Goal: Task Accomplishment & Management: Manage account settings

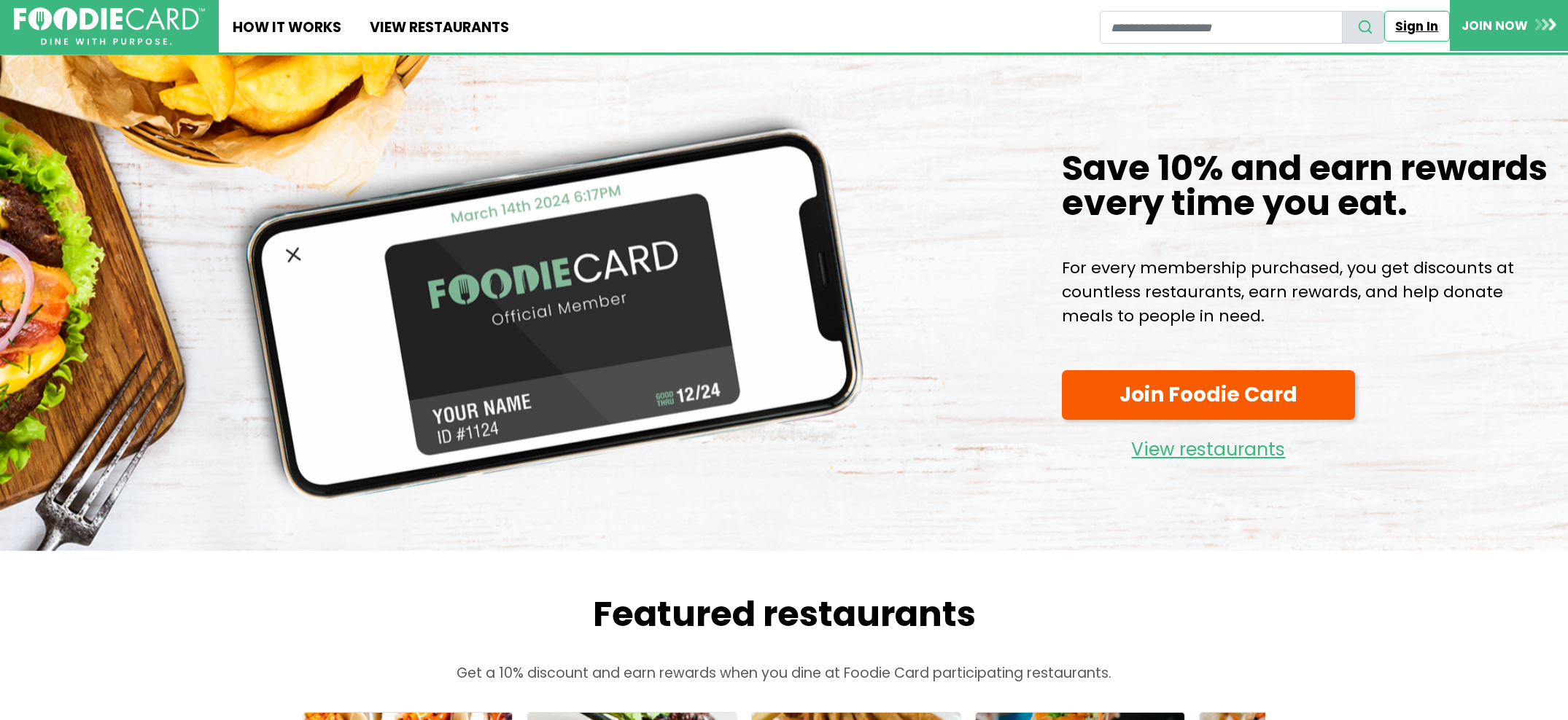
click at [1431, 27] on link "Sign In" at bounding box center [1417, 27] width 65 height 31
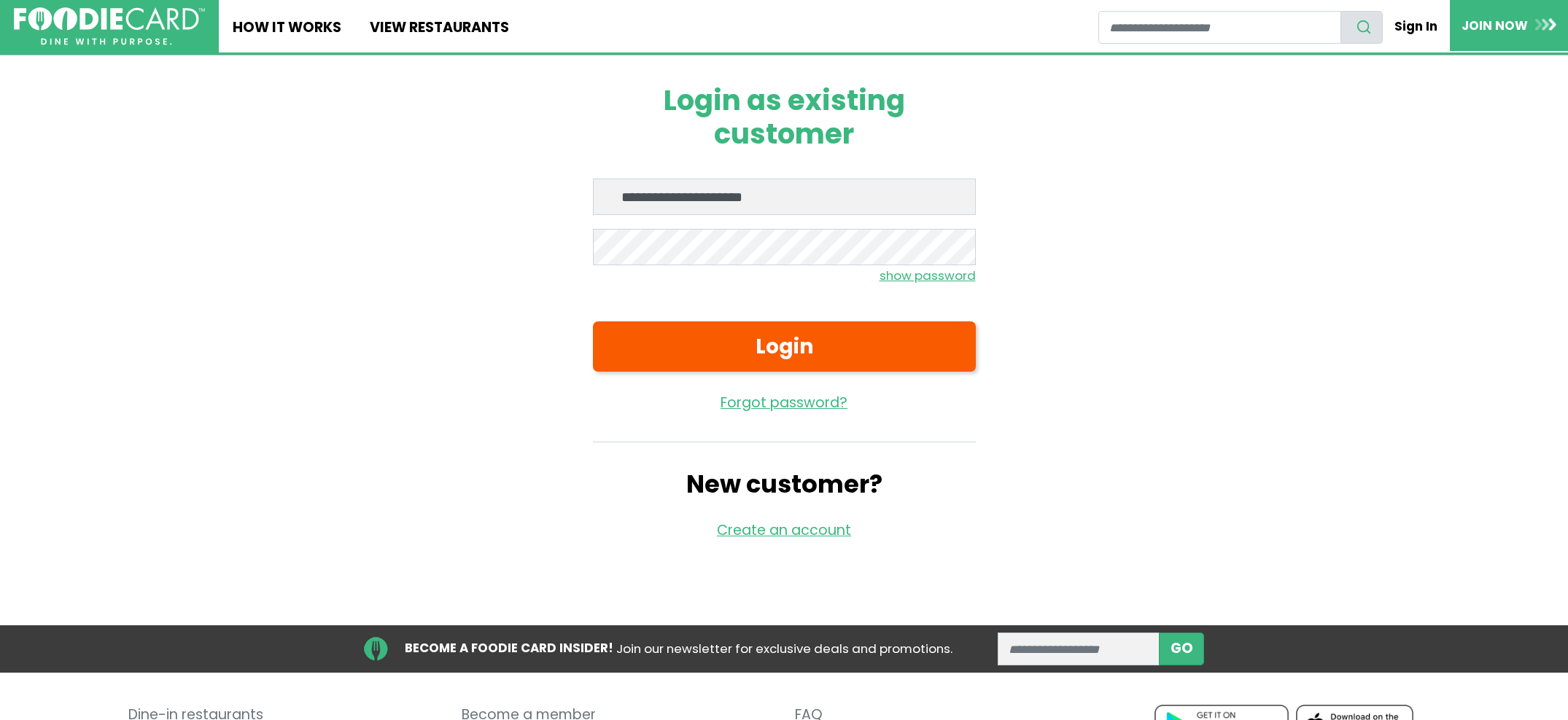
type input "**********"
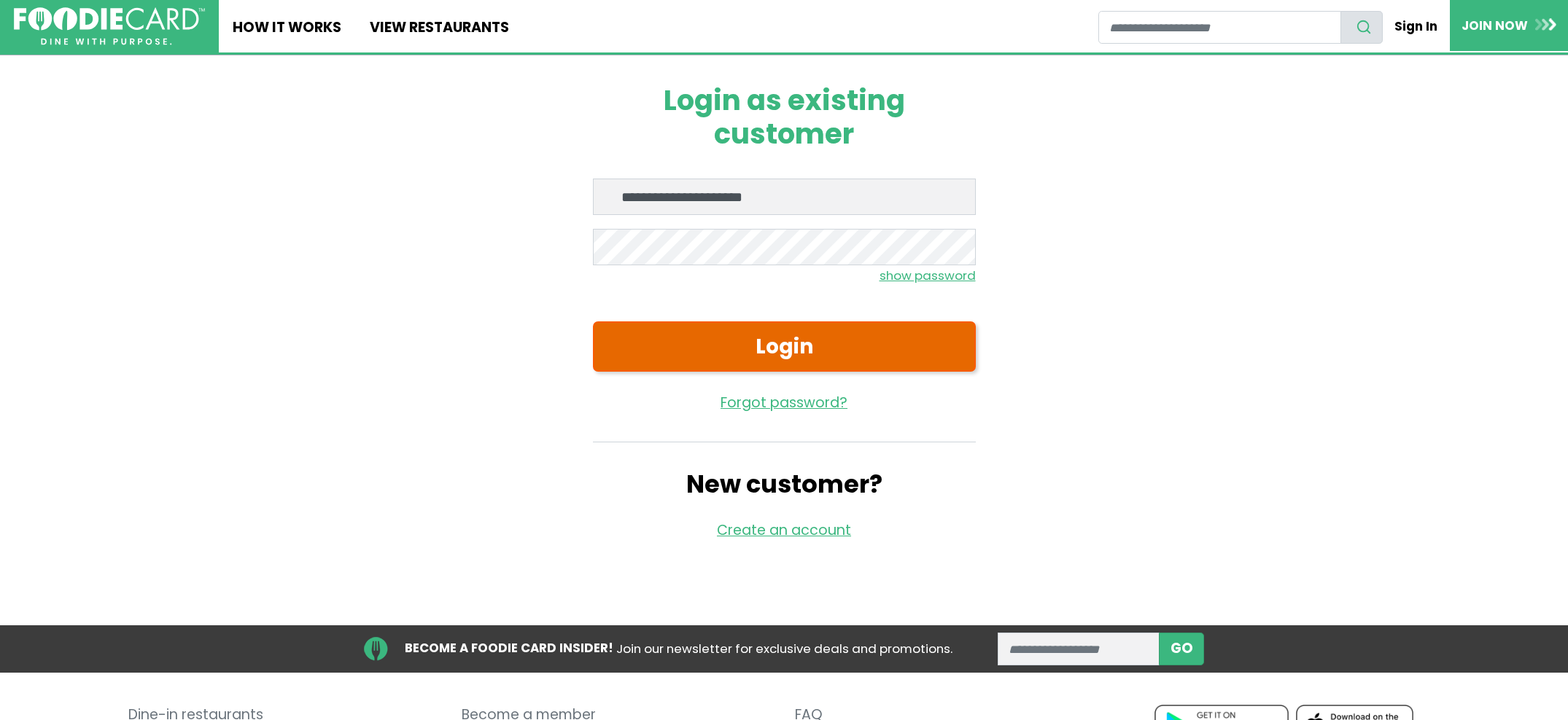
click at [781, 350] on button "Login" at bounding box center [784, 347] width 383 height 51
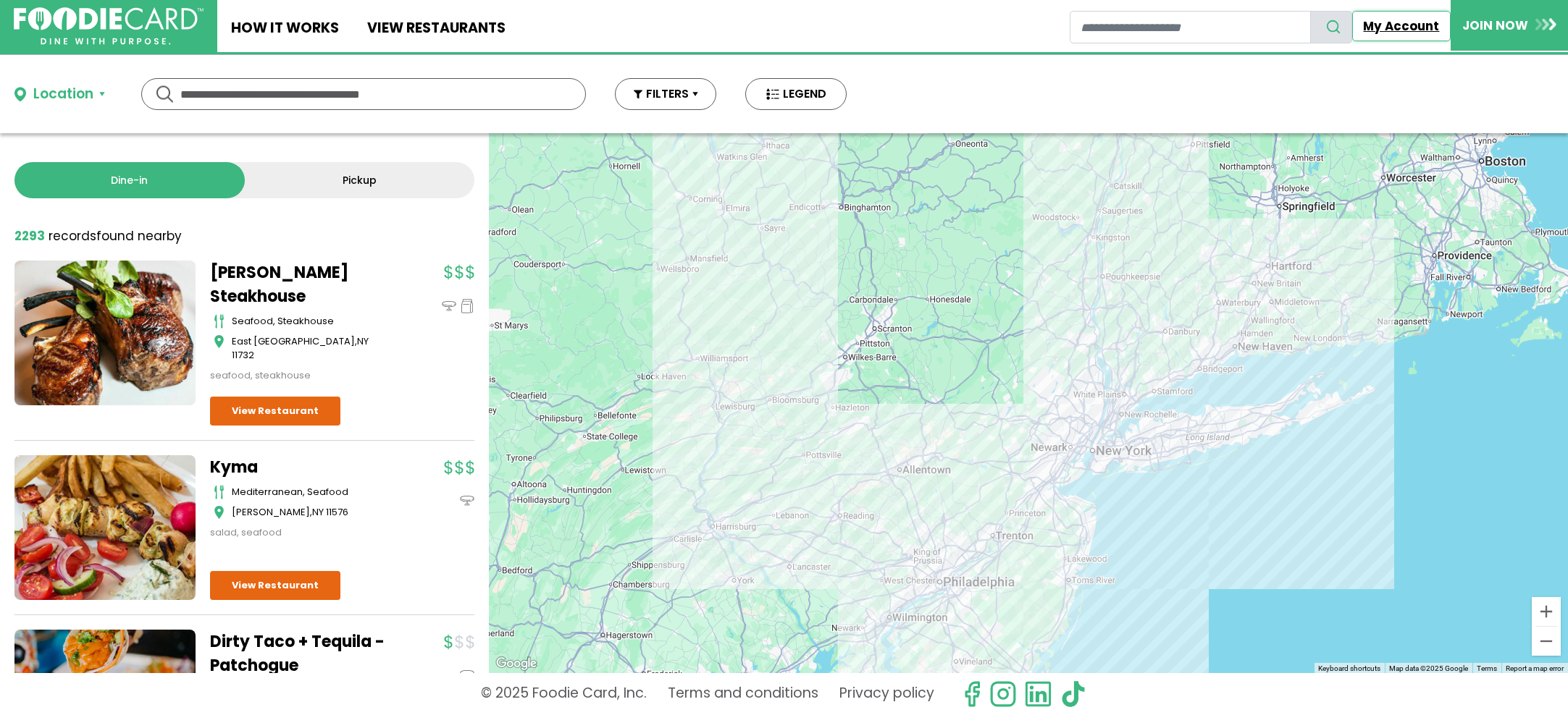
click at [1420, 22] on link "My Account" at bounding box center [1402, 26] width 99 height 31
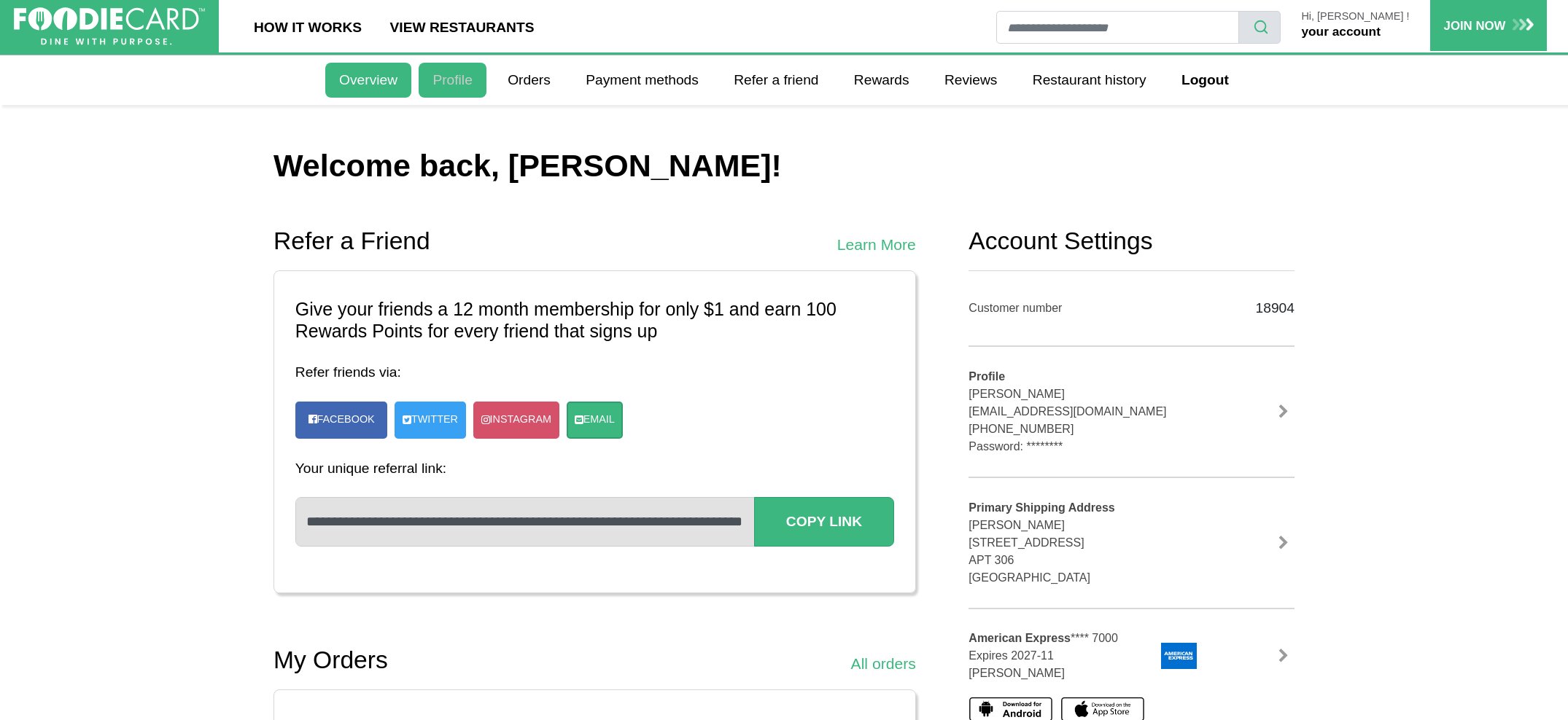
click at [439, 80] on link "Profile" at bounding box center [452, 80] width 68 height 35
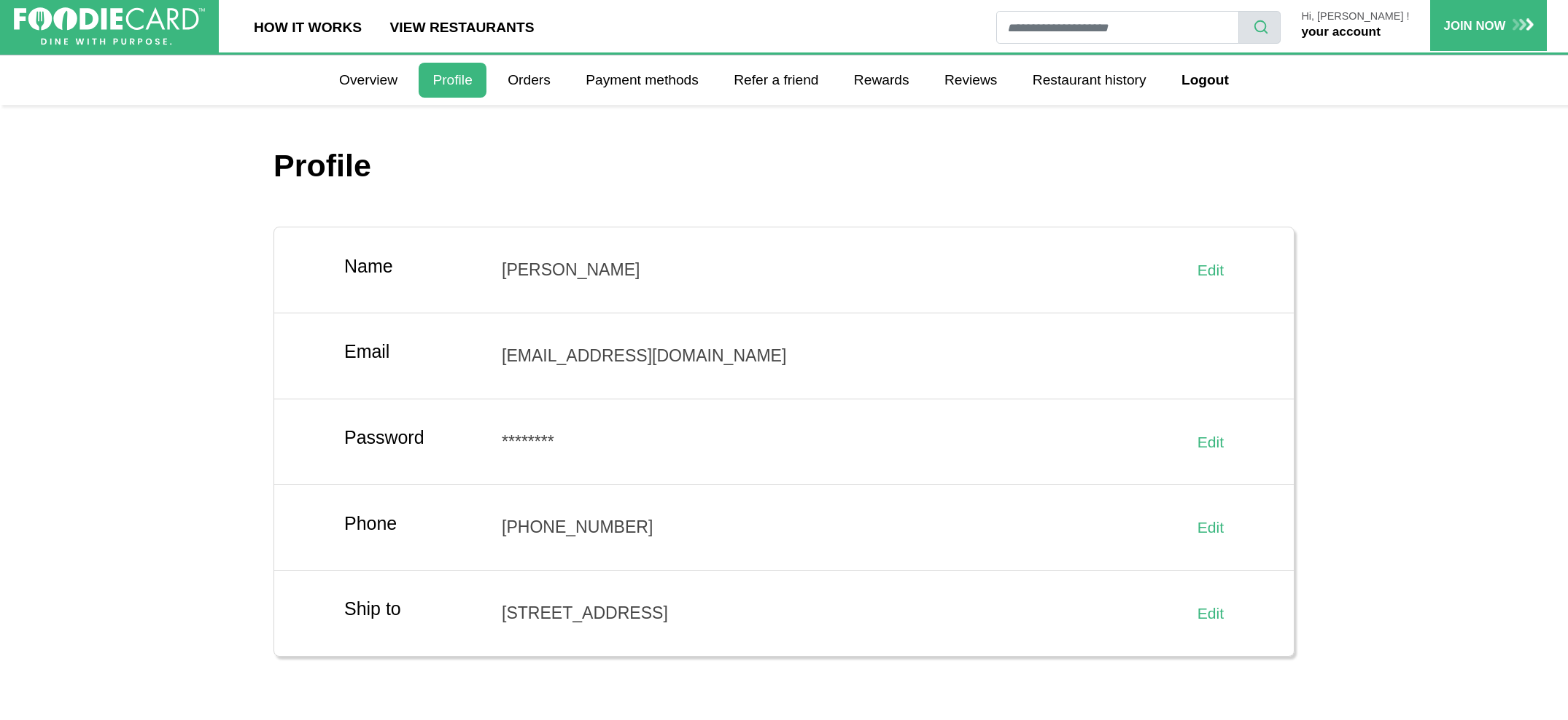
click at [1377, 19] on p "Hi, [PERSON_NAME] !" at bounding box center [1355, 17] width 108 height 12
drag, startPoint x: 1377, startPoint y: 13, endPoint x: 1334, endPoint y: 16, distance: 43.1
click at [1377, 16] on p "Hi, [PERSON_NAME] !" at bounding box center [1355, 17] width 108 height 12
click at [1333, 16] on p "Hi, [PERSON_NAME] !" at bounding box center [1355, 17] width 108 height 12
click at [398, 75] on link "Overview" at bounding box center [368, 80] width 86 height 35
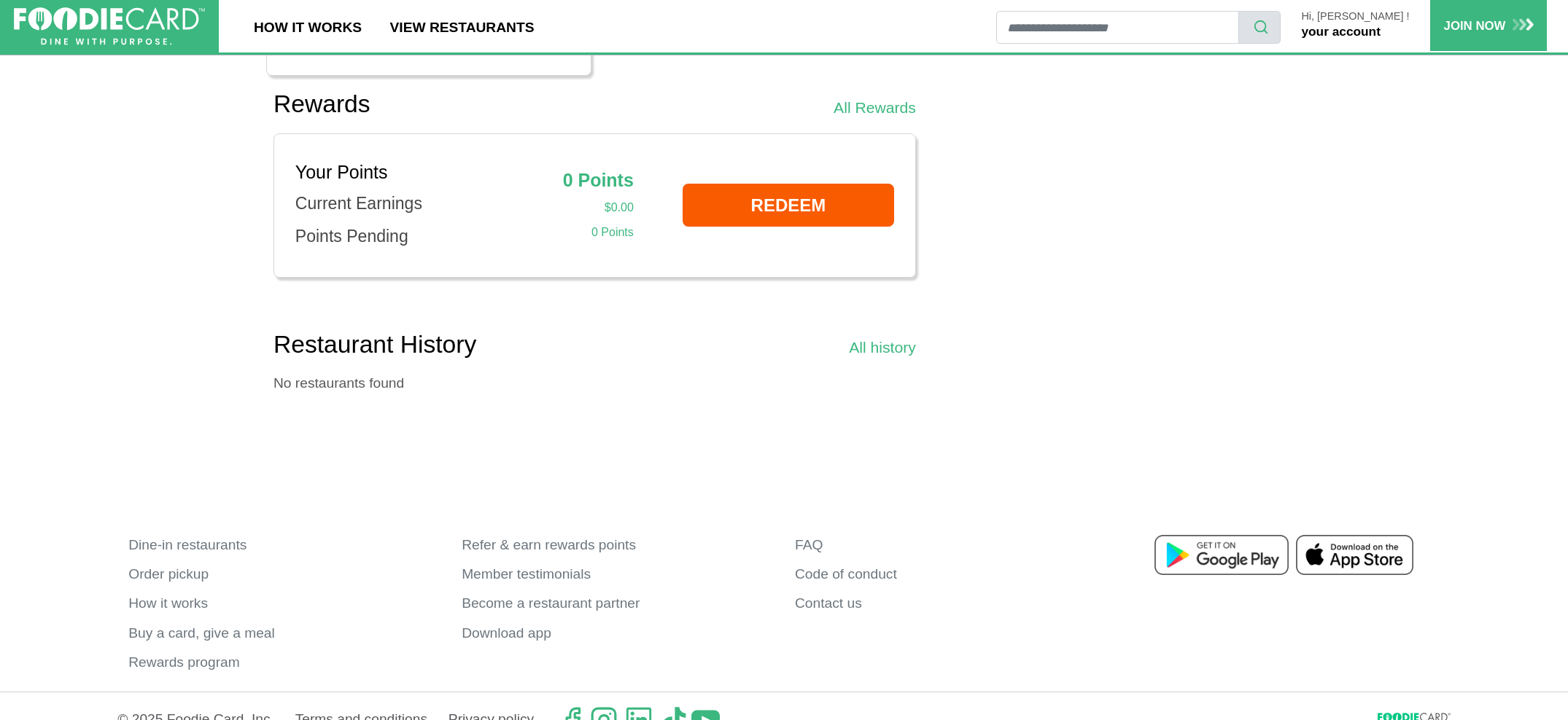
scroll to position [1210, 0]
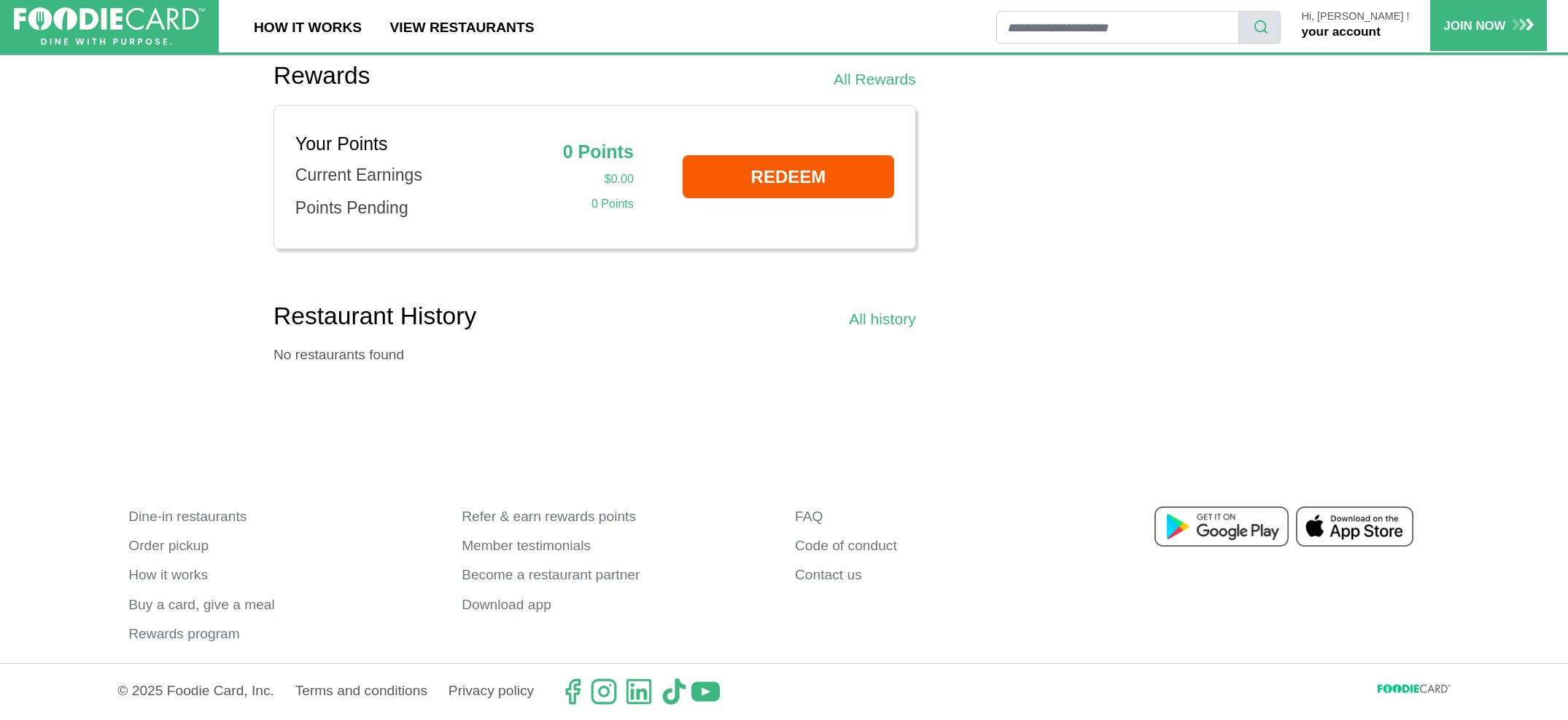
click at [1373, 17] on p "Hi, [PERSON_NAME] !" at bounding box center [1355, 17] width 108 height 12
click at [1363, 33] on link "your account" at bounding box center [1340, 31] width 79 height 15
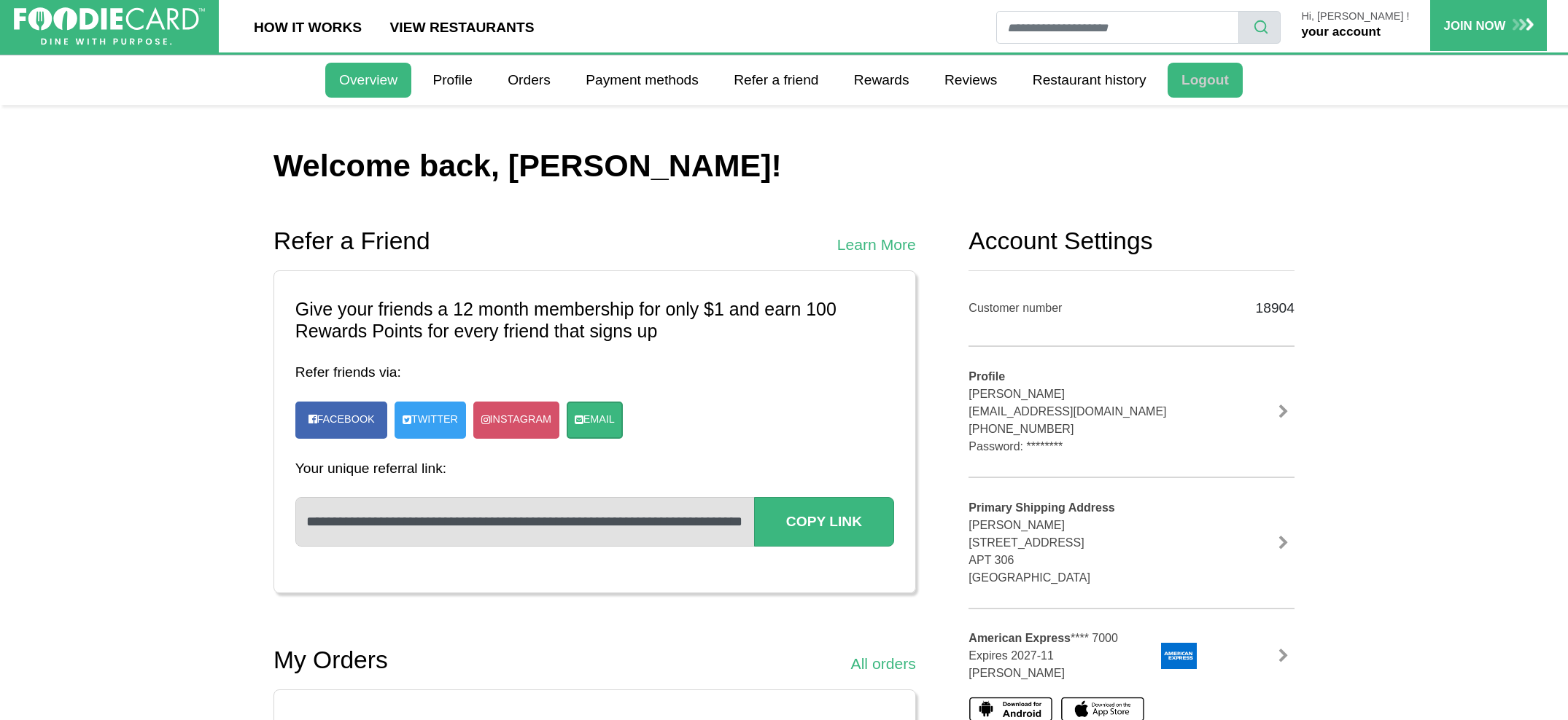
click at [1208, 88] on link "Logout" at bounding box center [1205, 80] width 75 height 35
